Goal: Information Seeking & Learning: Check status

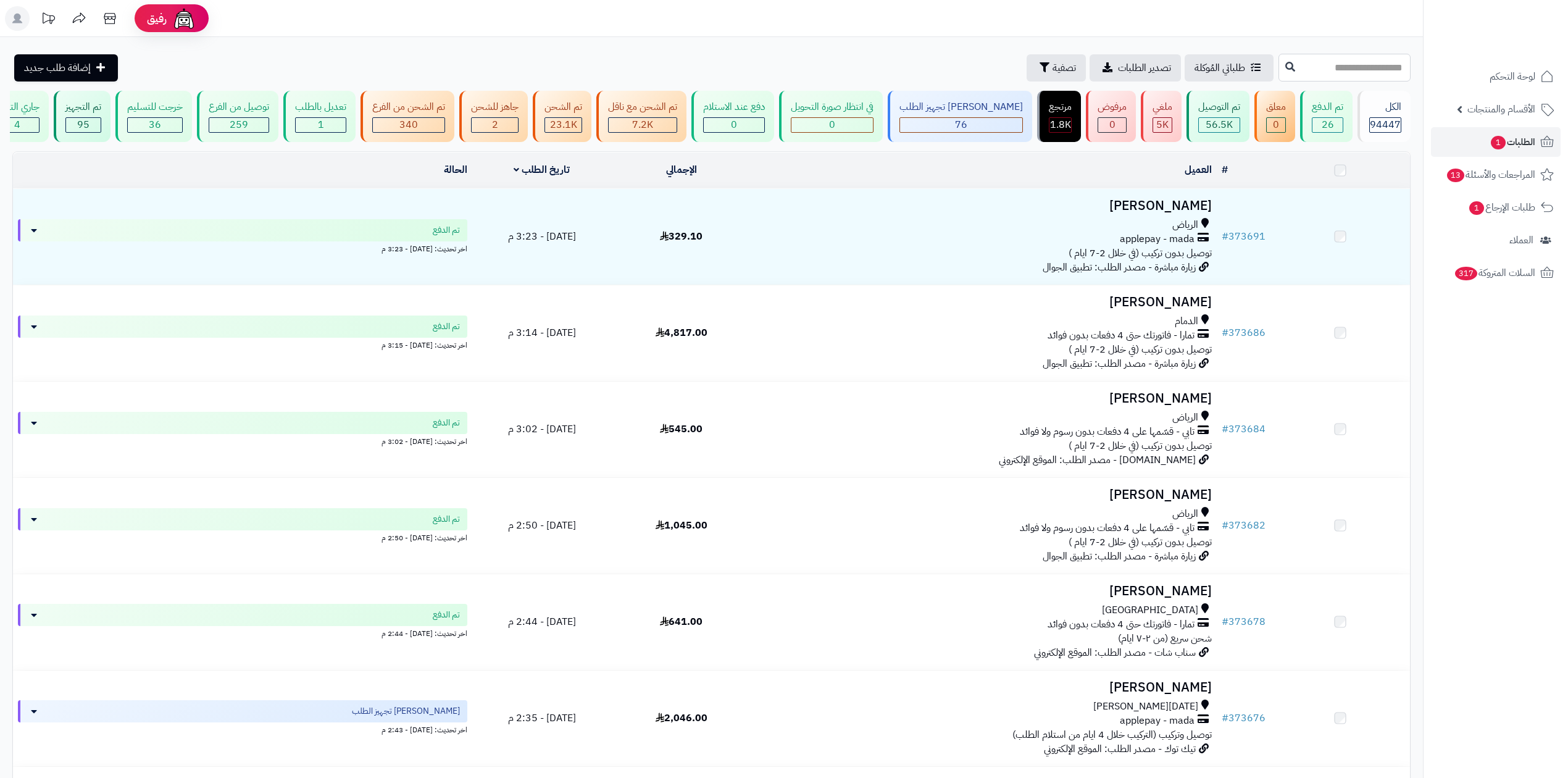
drag, startPoint x: 0, startPoint y: 0, endPoint x: 1324, endPoint y: 66, distance: 1325.6
click at [1324, 66] on input "text" at bounding box center [1345, 68] width 132 height 28
paste input "******"
click at [1279, 72] on input "******" at bounding box center [1345, 68] width 132 height 28
type input "******"
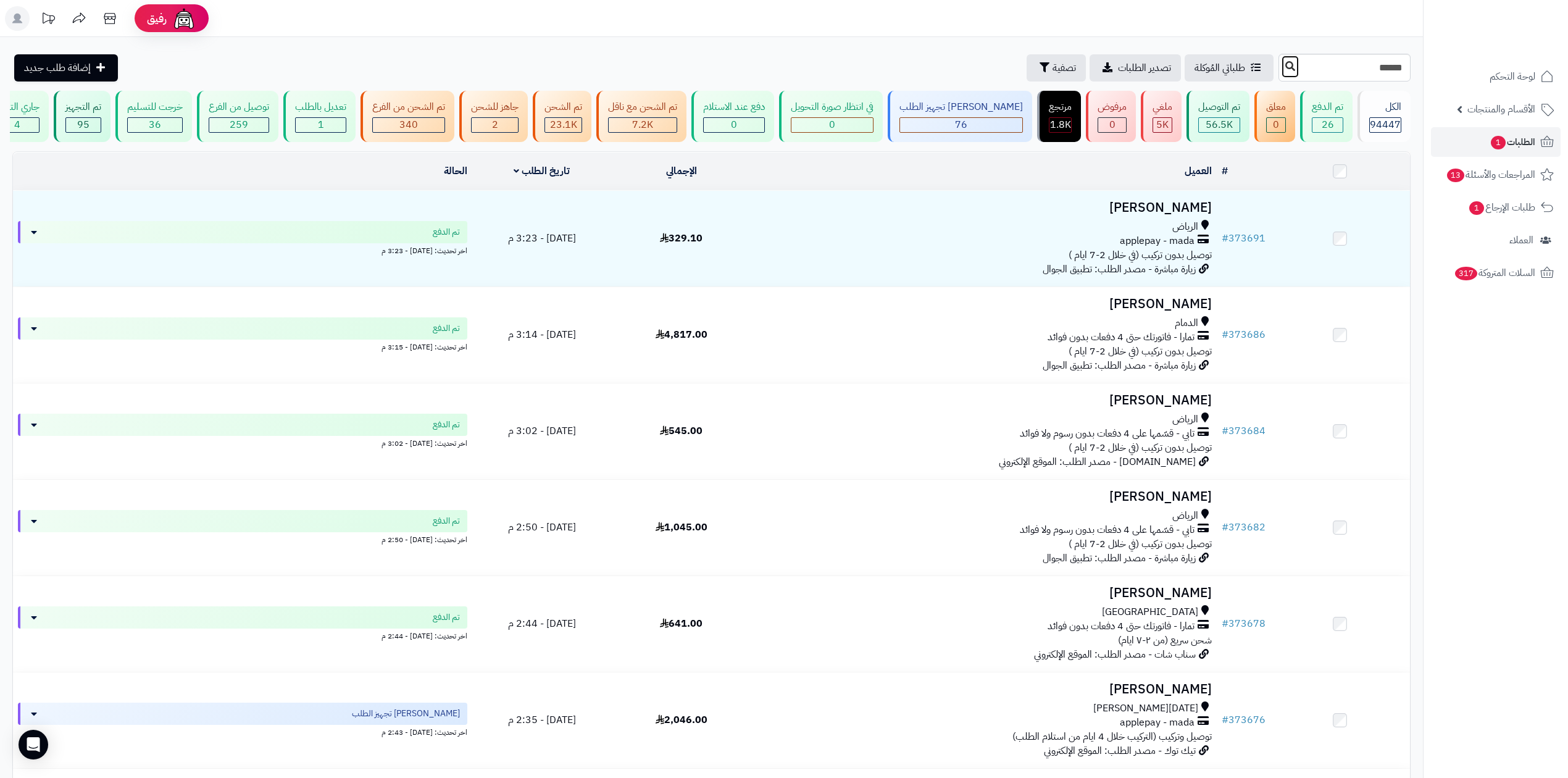
click at [1286, 67] on icon at bounding box center [1291, 66] width 10 height 10
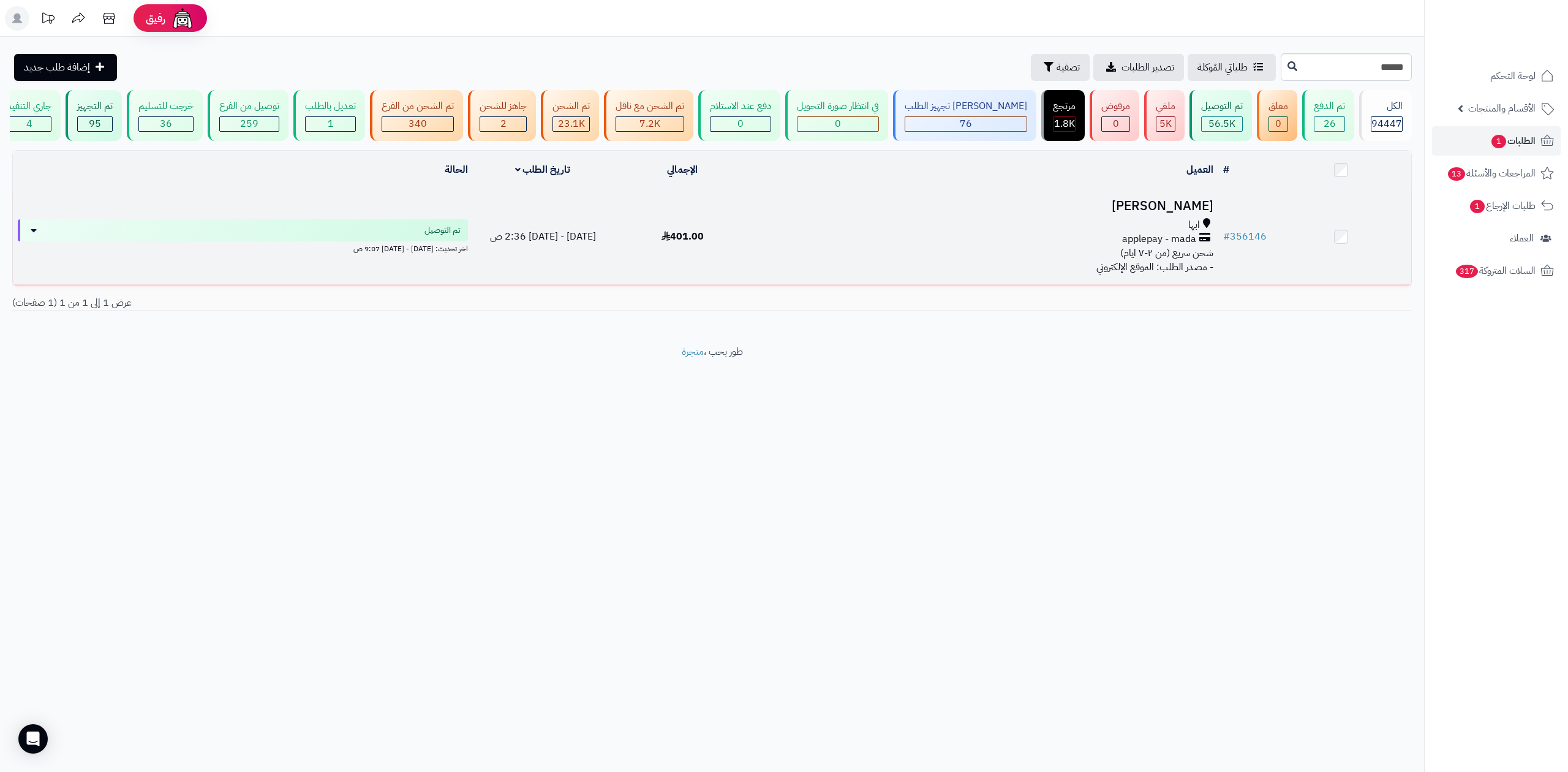
click at [1030, 206] on h3 "[PERSON_NAME]" at bounding box center [985, 206] width 456 height 14
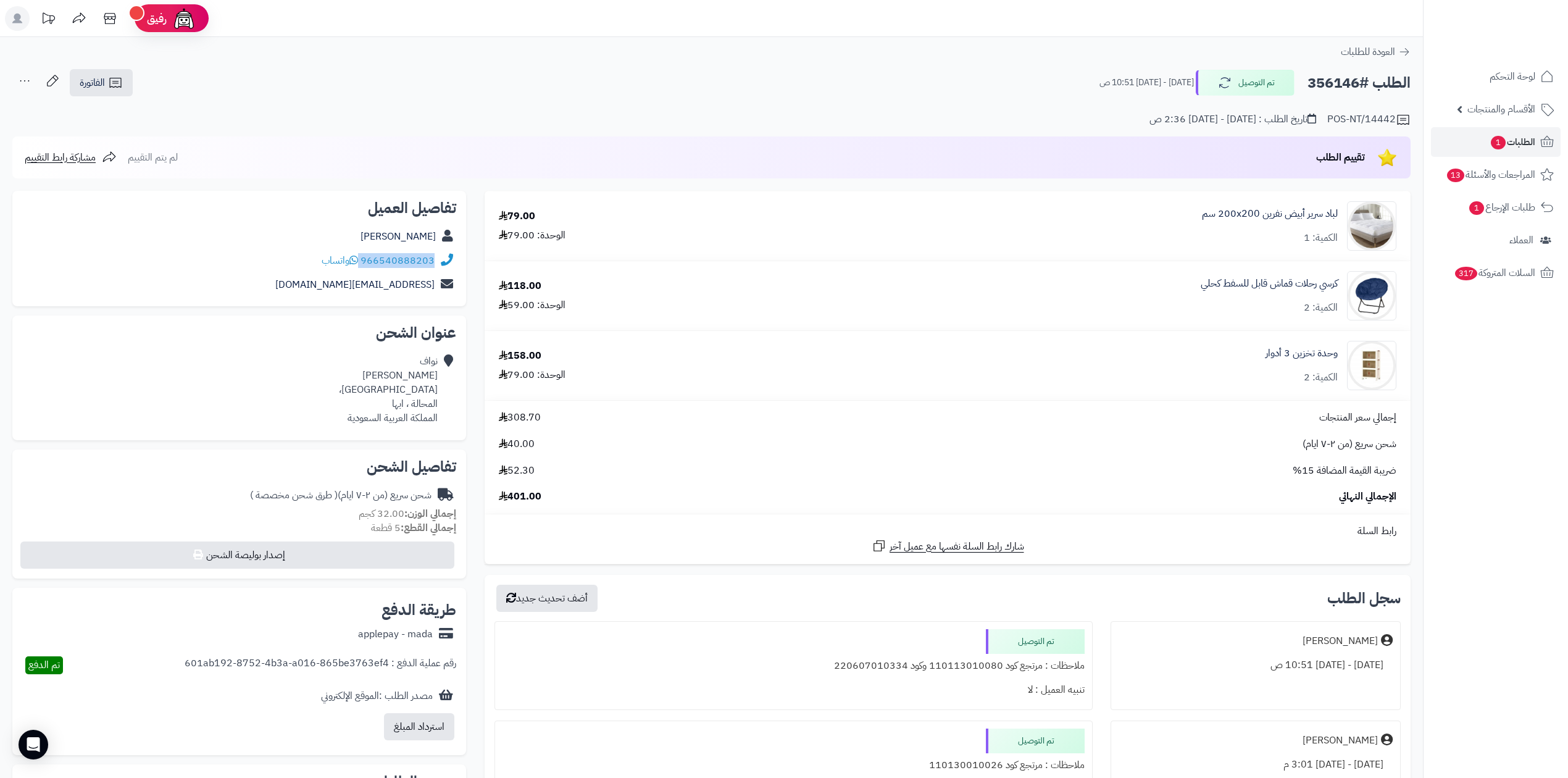
drag, startPoint x: 361, startPoint y: 258, endPoint x: 435, endPoint y: 253, distance: 74.2
click at [435, 253] on div "966540888203 واتساب" at bounding box center [239, 261] width 434 height 24
copy div "966540888203"
click at [1475, 138] on link "الطلبات 1" at bounding box center [1495, 142] width 130 height 30
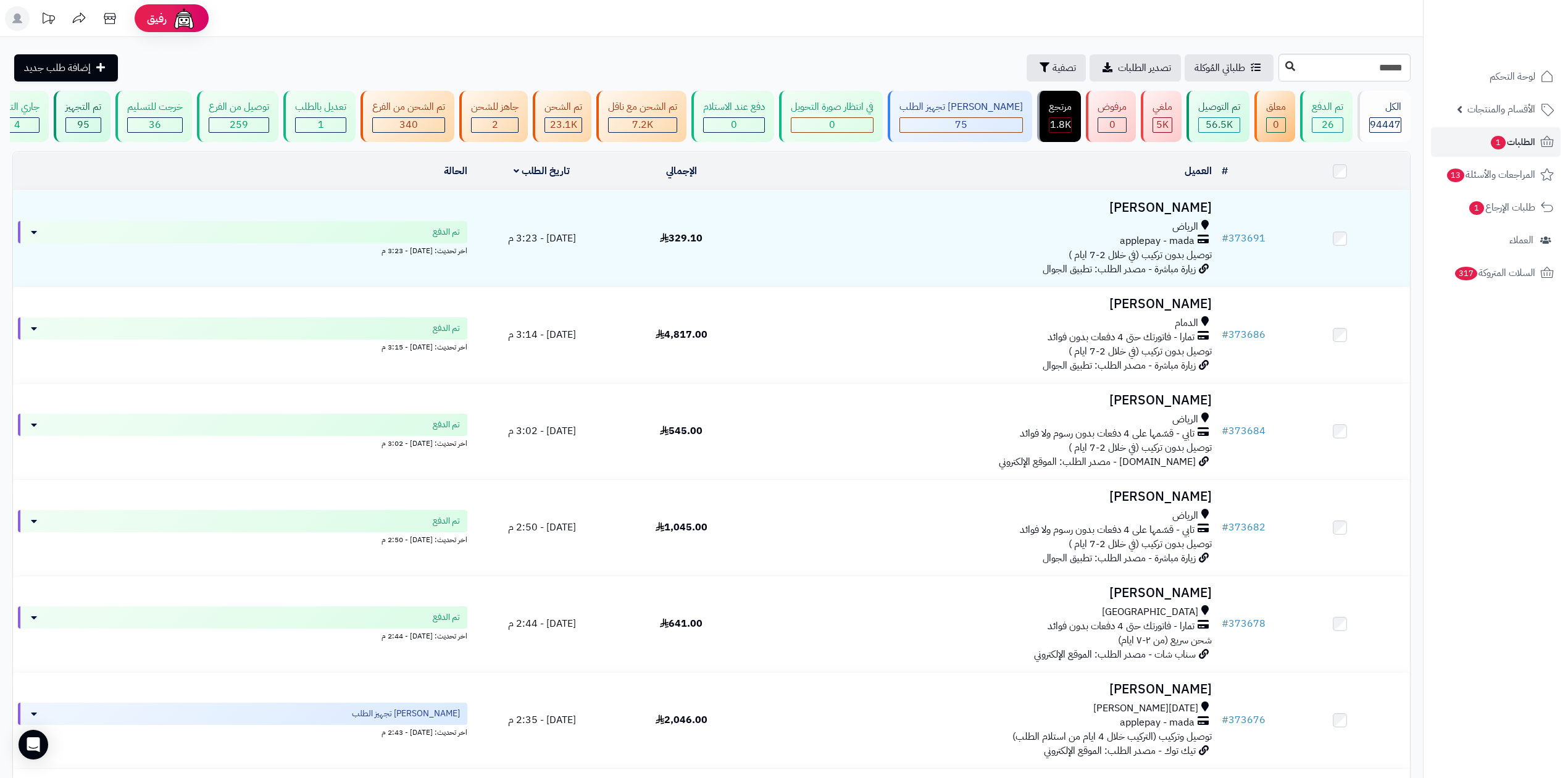
type input "******"
click at [1286, 70] on icon at bounding box center [1291, 66] width 10 height 10
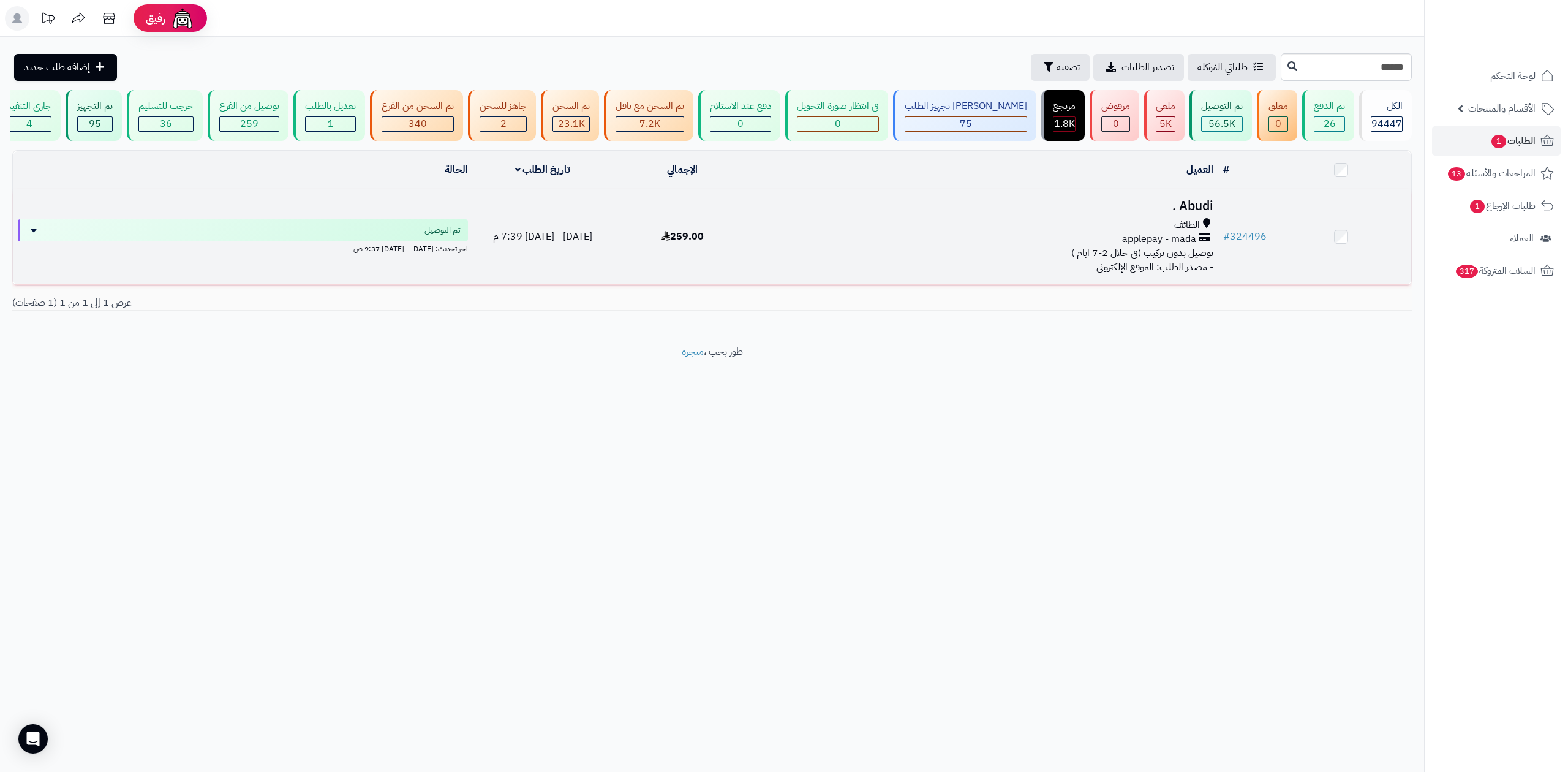
click at [612, 221] on td "الخميس - ١٦ يناير ٢٠٢٥ - 7:39 م" at bounding box center [543, 237] width 140 height 95
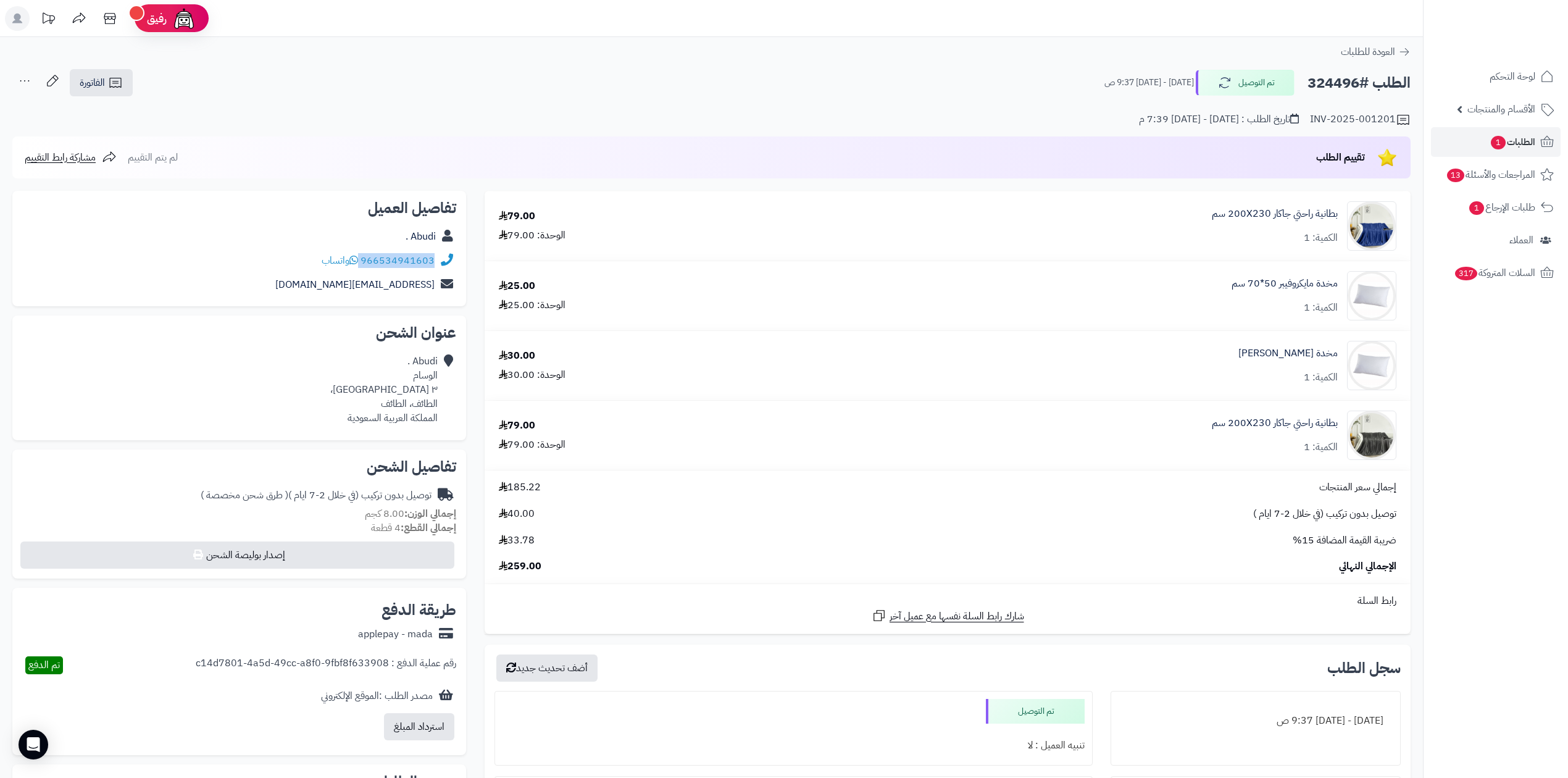
drag, startPoint x: 361, startPoint y: 260, endPoint x: 436, endPoint y: 258, distance: 75.0
click at [436, 258] on div "966534941603 واتساب" at bounding box center [239, 261] width 434 height 24
copy div "966534941603"
click at [1529, 142] on span "الطلبات 1" at bounding box center [1513, 142] width 46 height 17
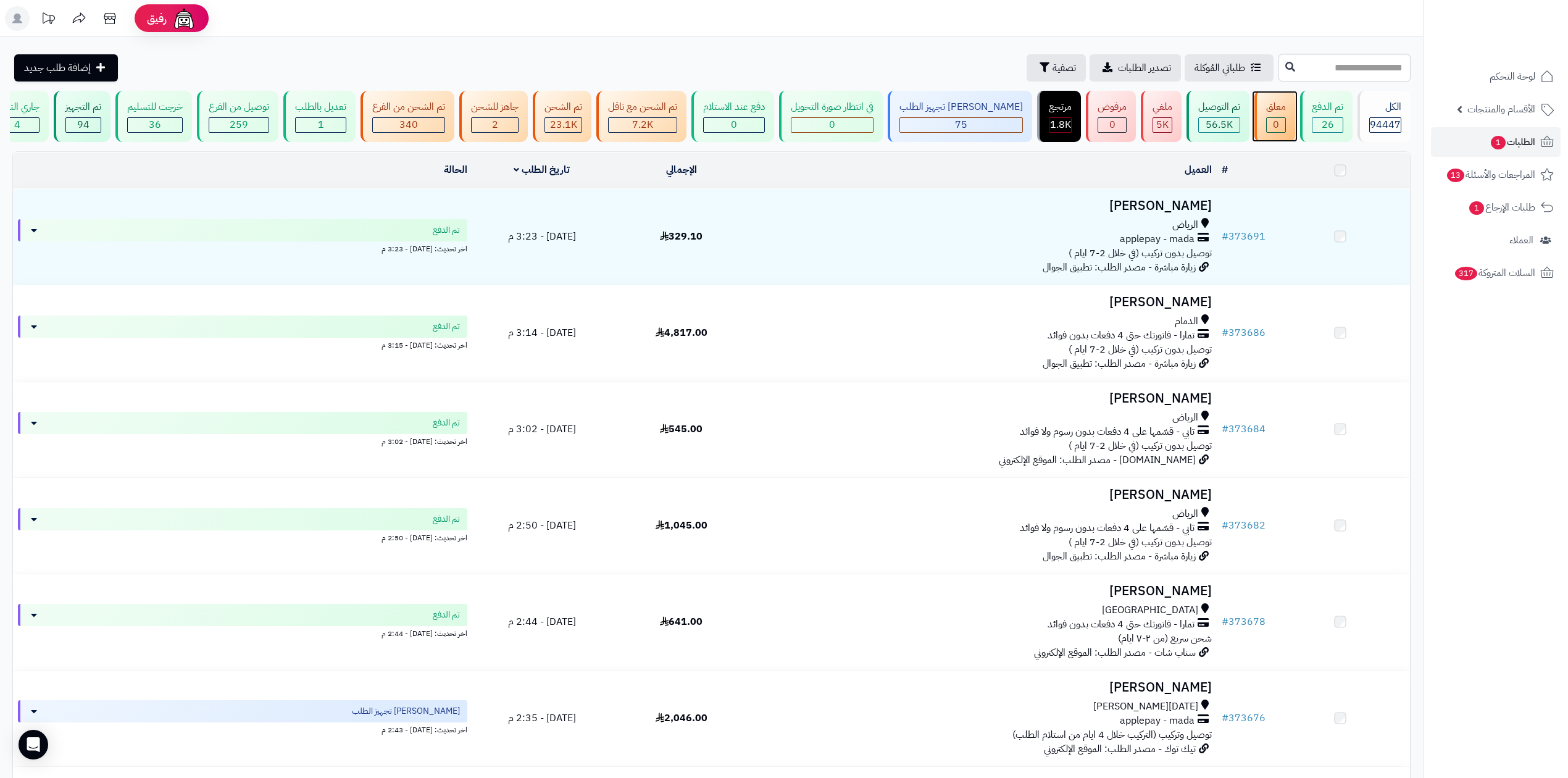
click at [1287, 94] on div "معلق 0" at bounding box center [1275, 116] width 41 height 52
click at [1297, 65] on input "text" at bounding box center [1345, 68] width 132 height 28
paste input "******"
type input "******"
click at [1286, 71] on icon at bounding box center [1291, 66] width 10 height 10
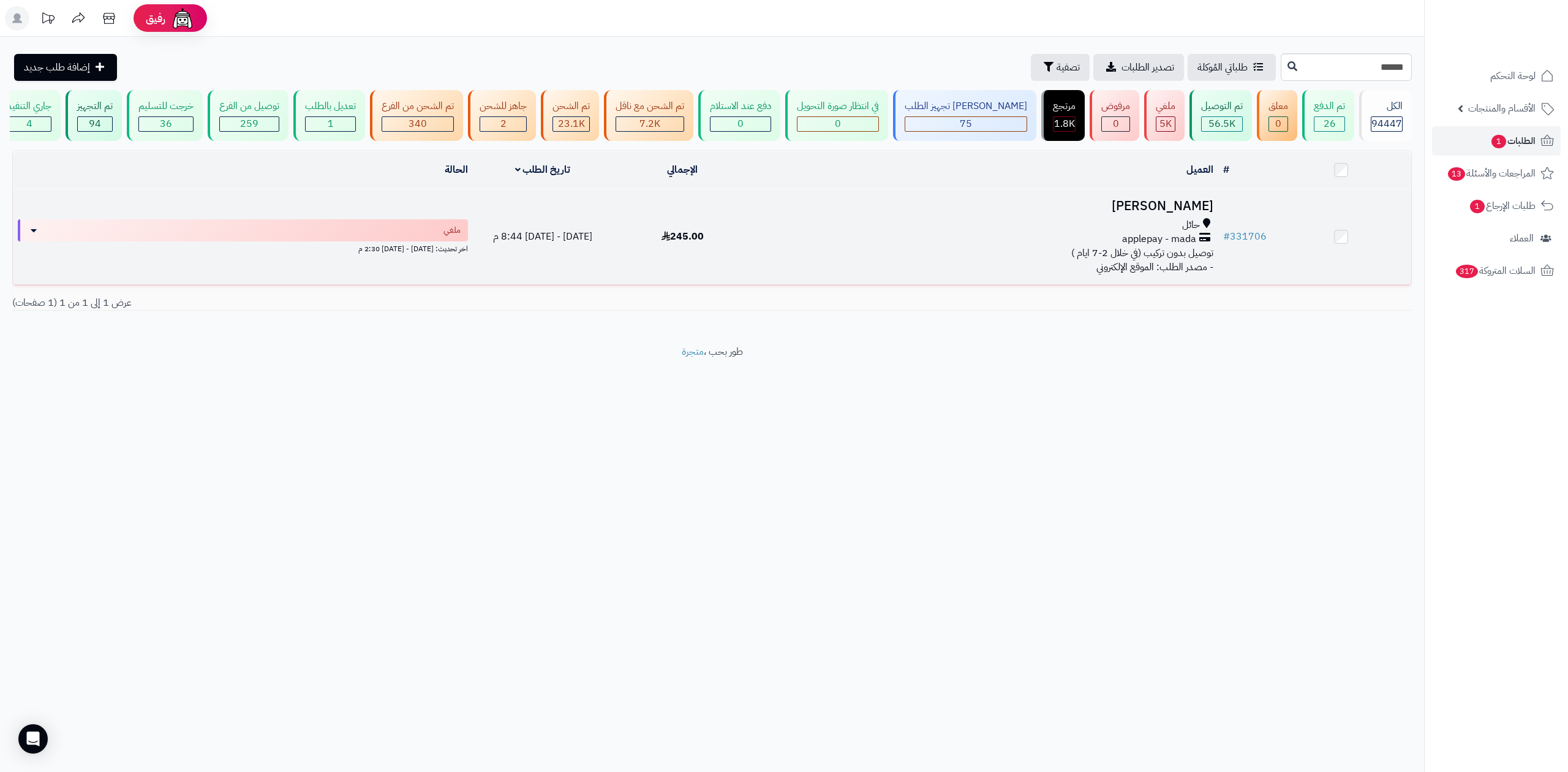
click at [583, 204] on td "[DATE] - [DATE] 8:44 م" at bounding box center [543, 237] width 140 height 95
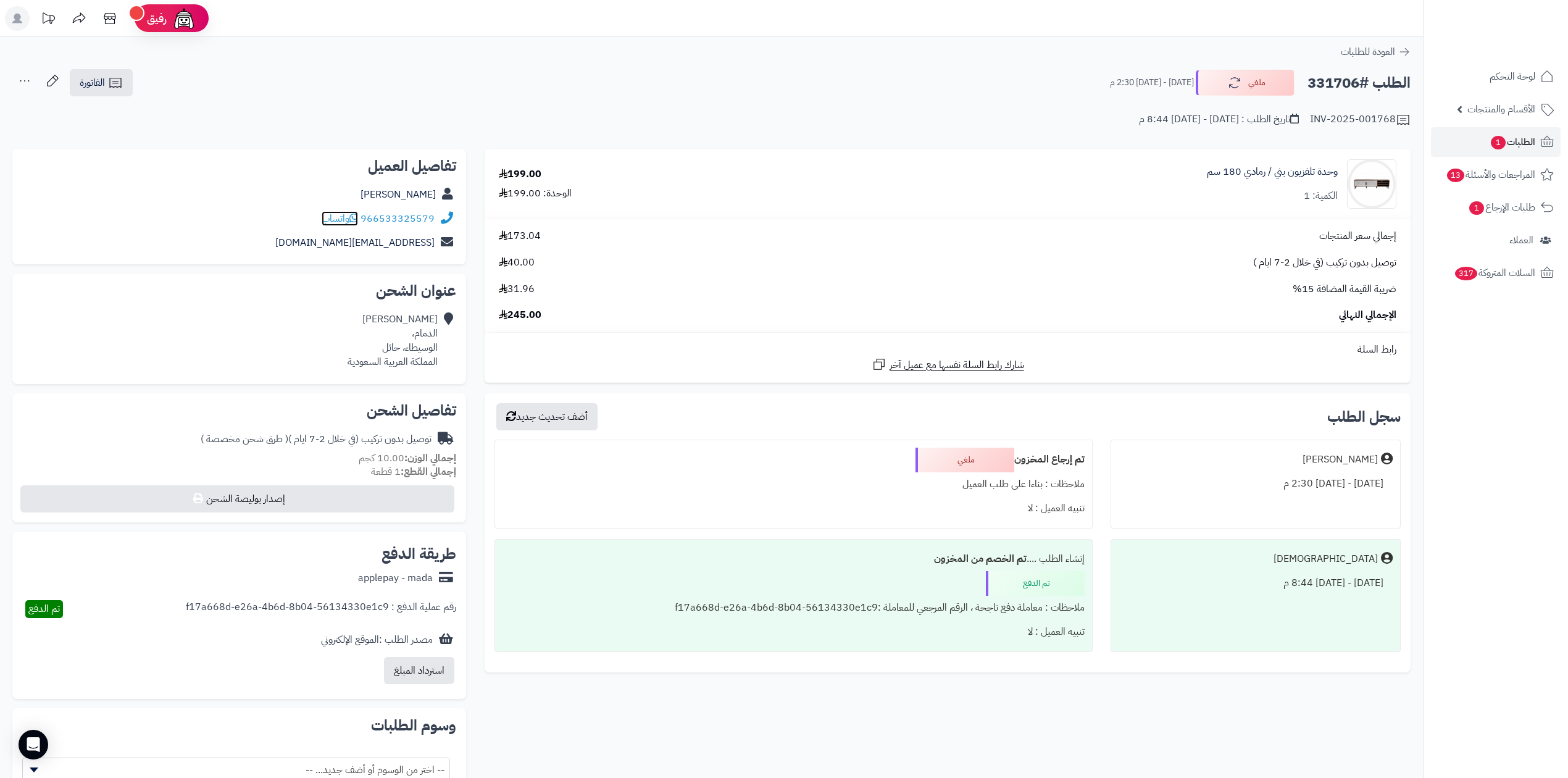
click at [362, 216] on div "966533325579 واتساب" at bounding box center [378, 219] width 113 height 14
drag, startPoint x: 362, startPoint y: 216, endPoint x: 460, endPoint y: 217, distance: 98.0
click at [460, 217] on div "تفاصيل العميل [PERSON_NAME] 966533325579 واتساب [EMAIL_ADDRESS][DOMAIN_NAME]" at bounding box center [239, 207] width 454 height 116
copy div "966533325579"
click at [1308, 81] on h2 "الطلب #331706" at bounding box center [1359, 83] width 103 height 25
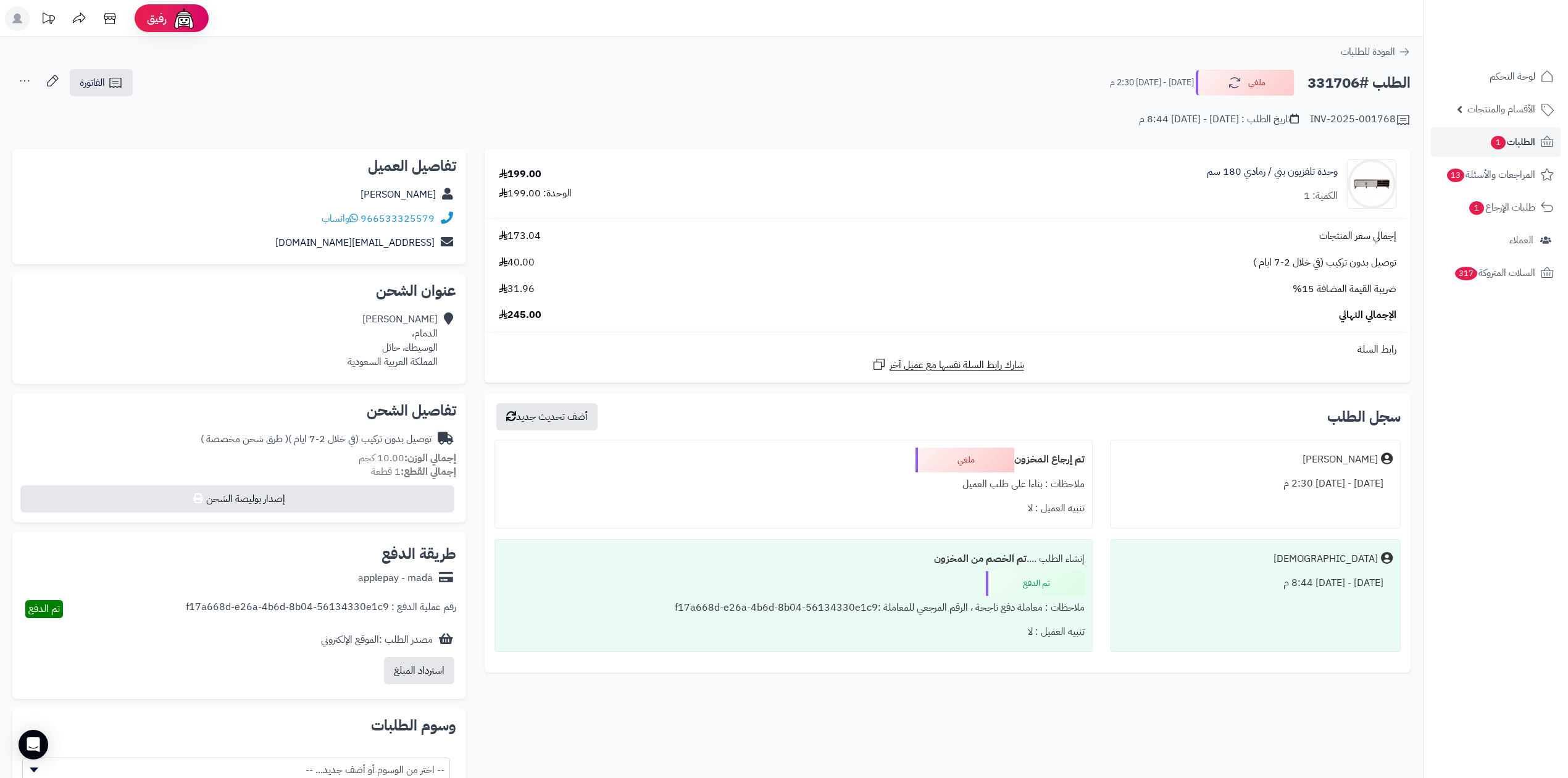
click at [1310, 81] on h2 "الطلب #331706" at bounding box center [1359, 83] width 103 height 25
copy div "الطلب #331706 ملغي"
click at [1341, 84] on h2 "الطلب #331706" at bounding box center [1359, 83] width 103 height 25
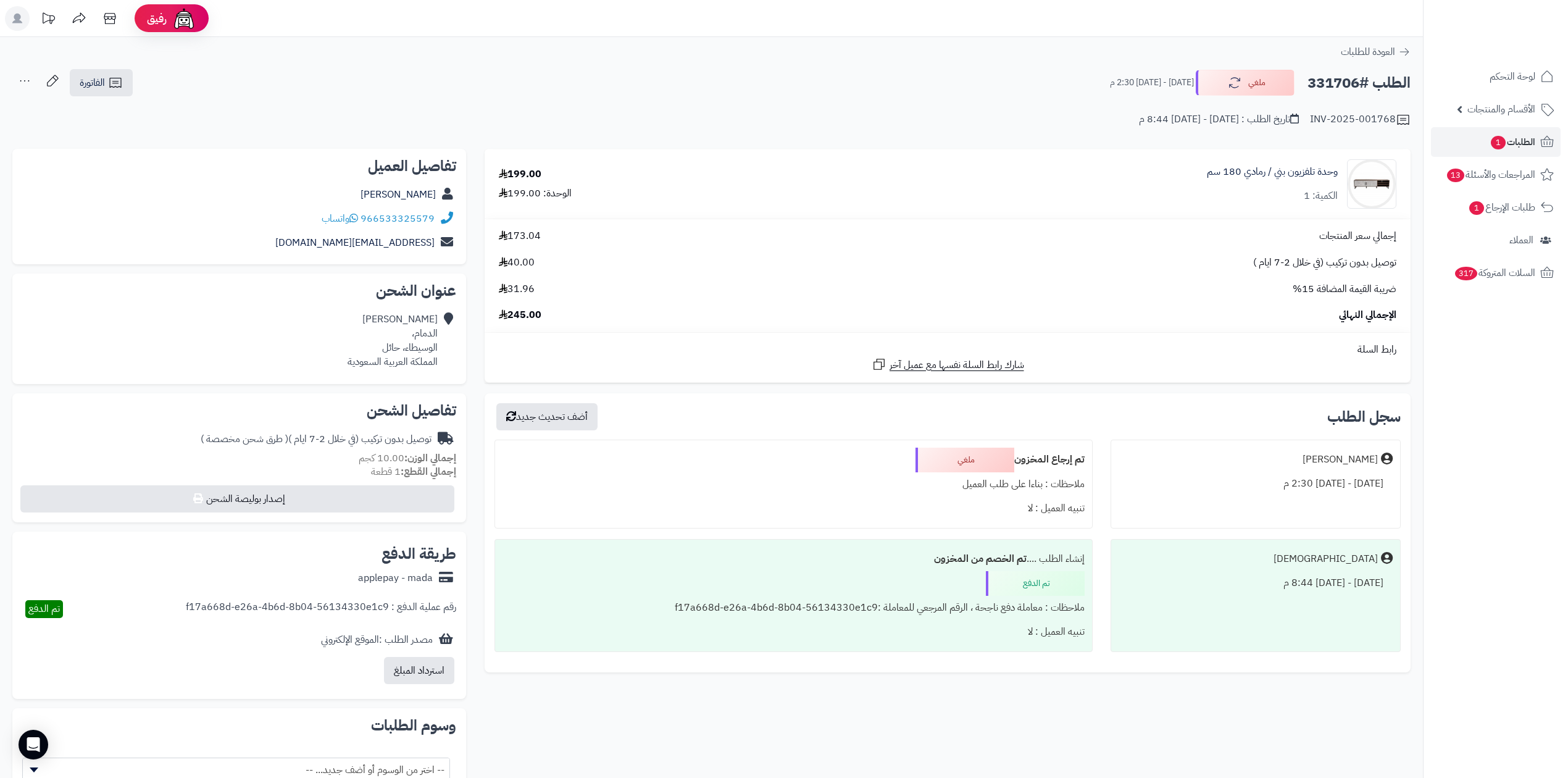
copy h2 "331706"
